Goal: Feedback & Contribution: Leave review/rating

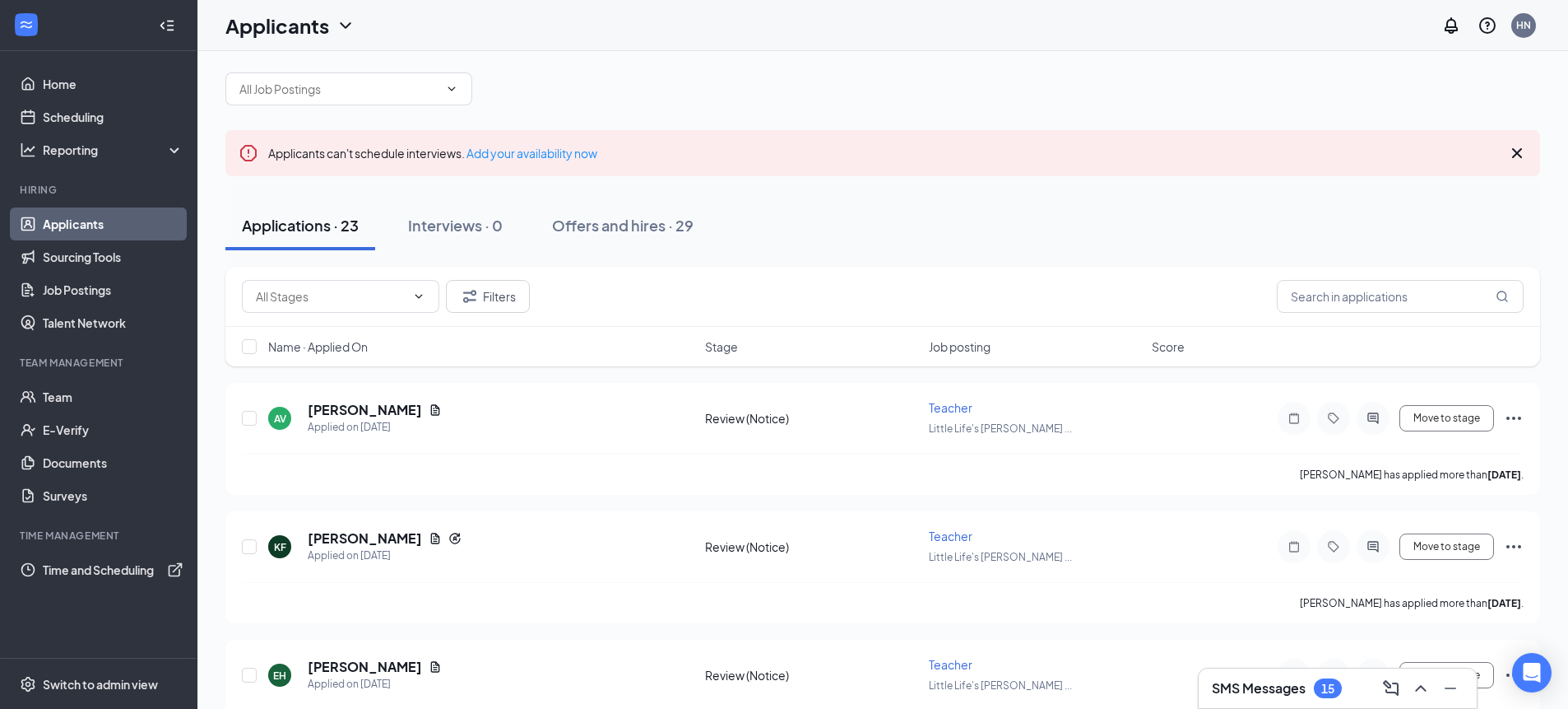
scroll to position [17, 0]
click at [117, 400] on link "Team" at bounding box center [113, 397] width 140 height 33
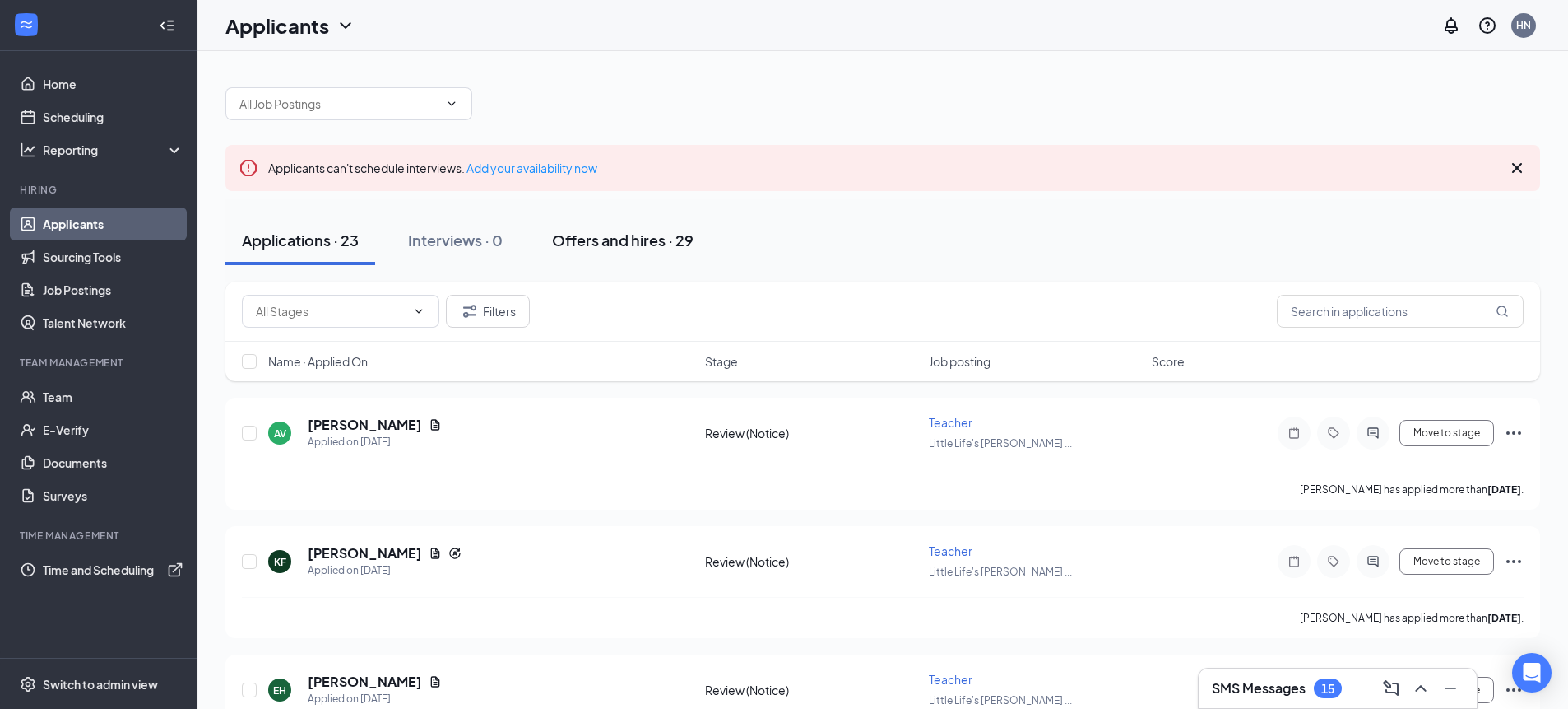
click at [586, 245] on div "Offers and hires · 29" at bounding box center [622, 240] width 141 height 21
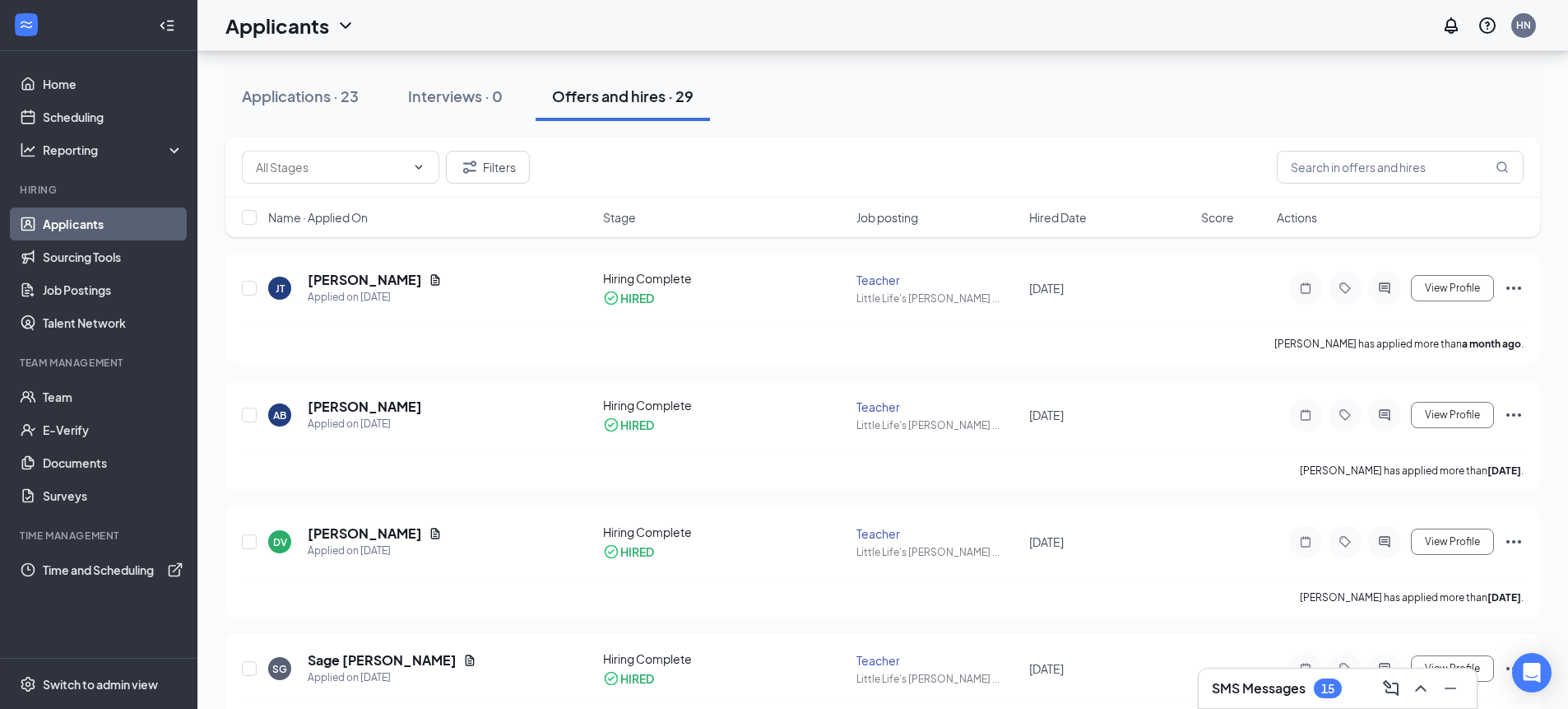
scroll to position [128, 0]
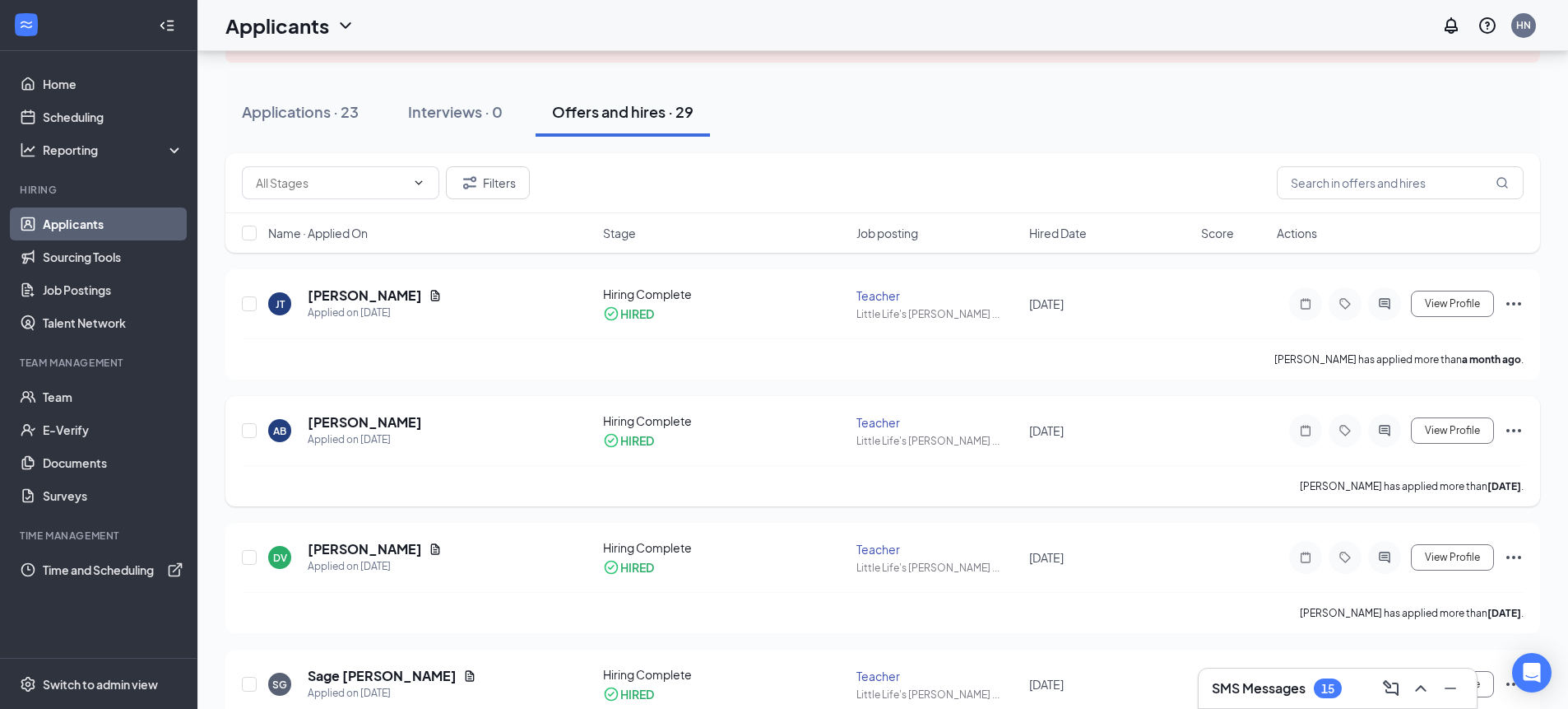
click at [1513, 429] on icon "Ellipses" at bounding box center [1513, 431] width 15 height 3
click at [1435, 407] on div "AB [PERSON_NAME] Applied on [DATE] Hiring Complete HIRED Teacher Little Life's …" at bounding box center [883, 451] width 1315 height 110
click at [1305, 425] on icon "Note" at bounding box center [1306, 430] width 20 height 13
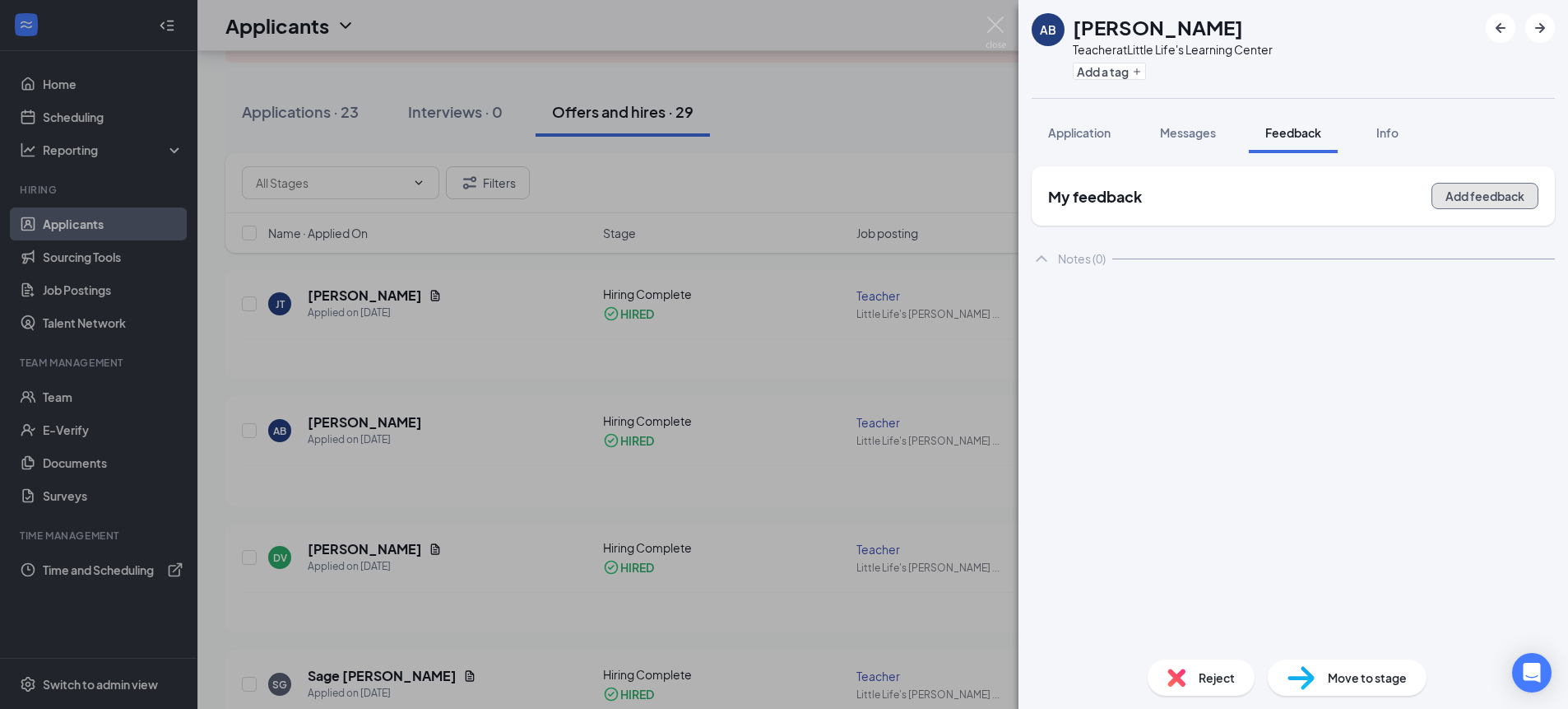
click at [1455, 192] on button "Add feedback" at bounding box center [1484, 196] width 107 height 26
